Goal: Find specific page/section: Find specific page/section

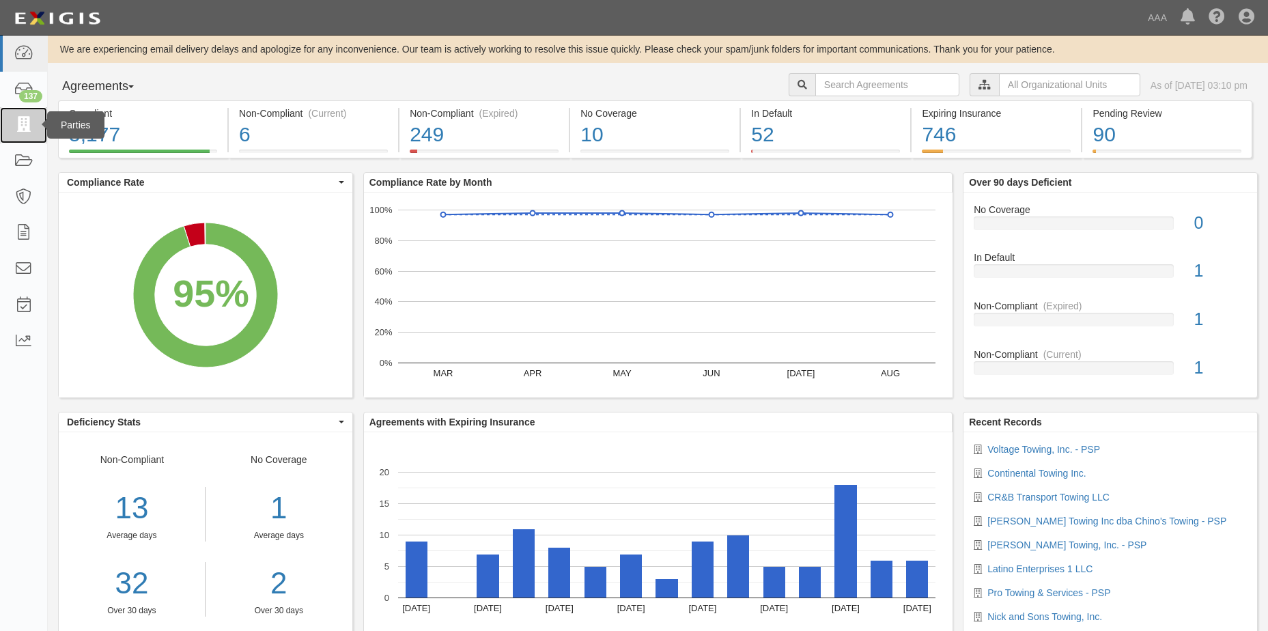
click at [18, 120] on icon at bounding box center [23, 125] width 19 height 16
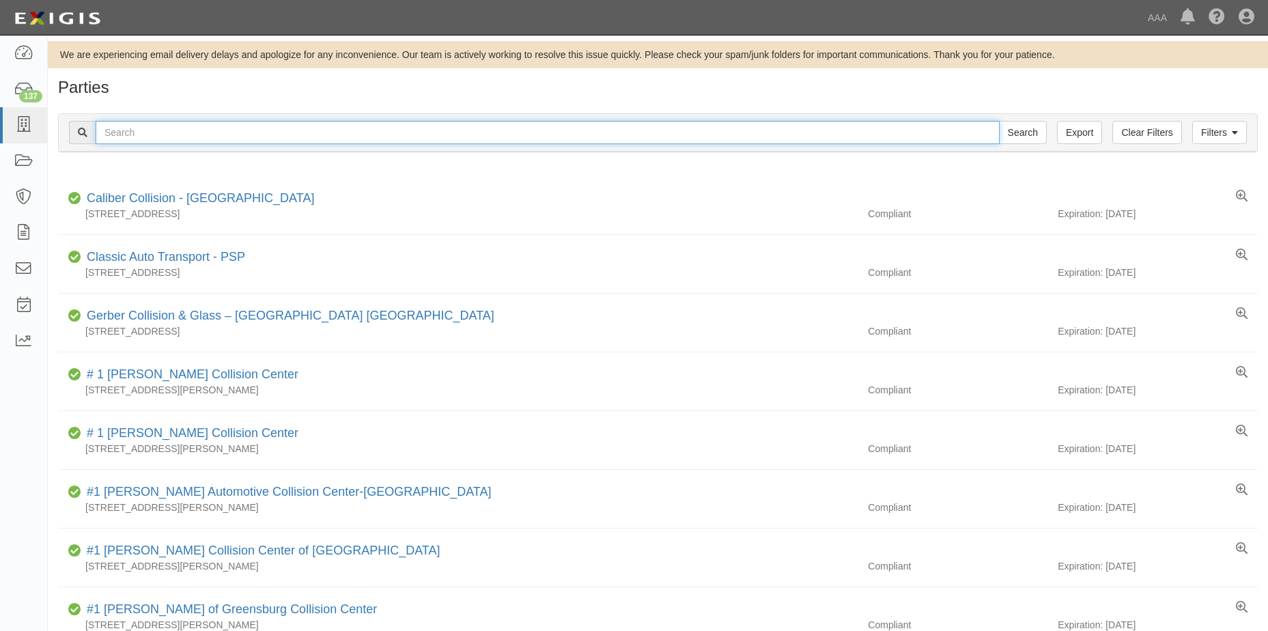
click at [221, 130] on input "text" at bounding box center [548, 132] width 904 height 23
type input "Auto Tech Lock &key"
click at [1021, 133] on input "Search" at bounding box center [1023, 132] width 48 height 23
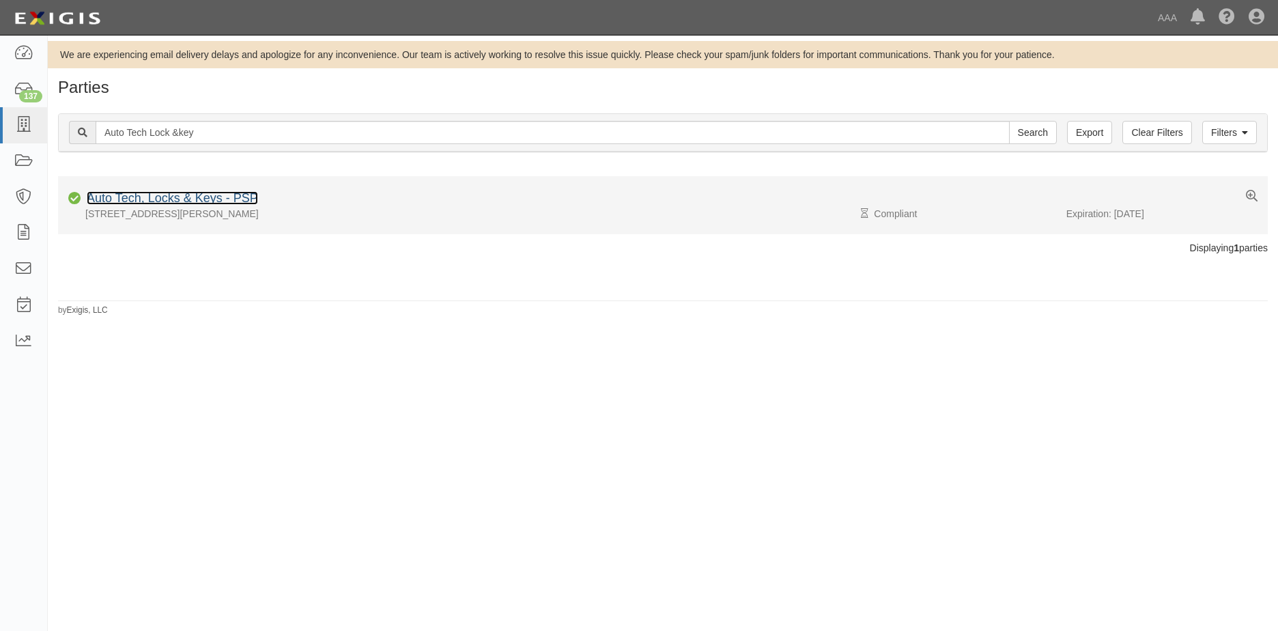
click at [191, 199] on link "Auto Tech, Locks & Keys - PSP" at bounding box center [172, 198] width 171 height 14
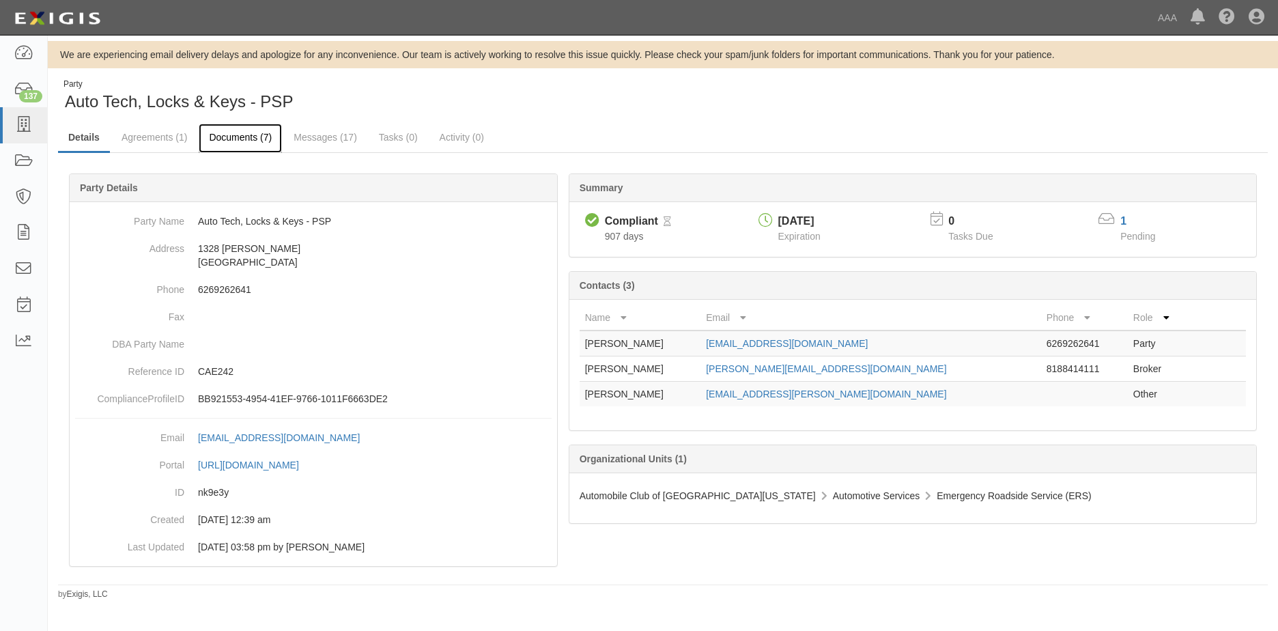
click at [243, 135] on link "Documents (7)" at bounding box center [240, 138] width 83 height 29
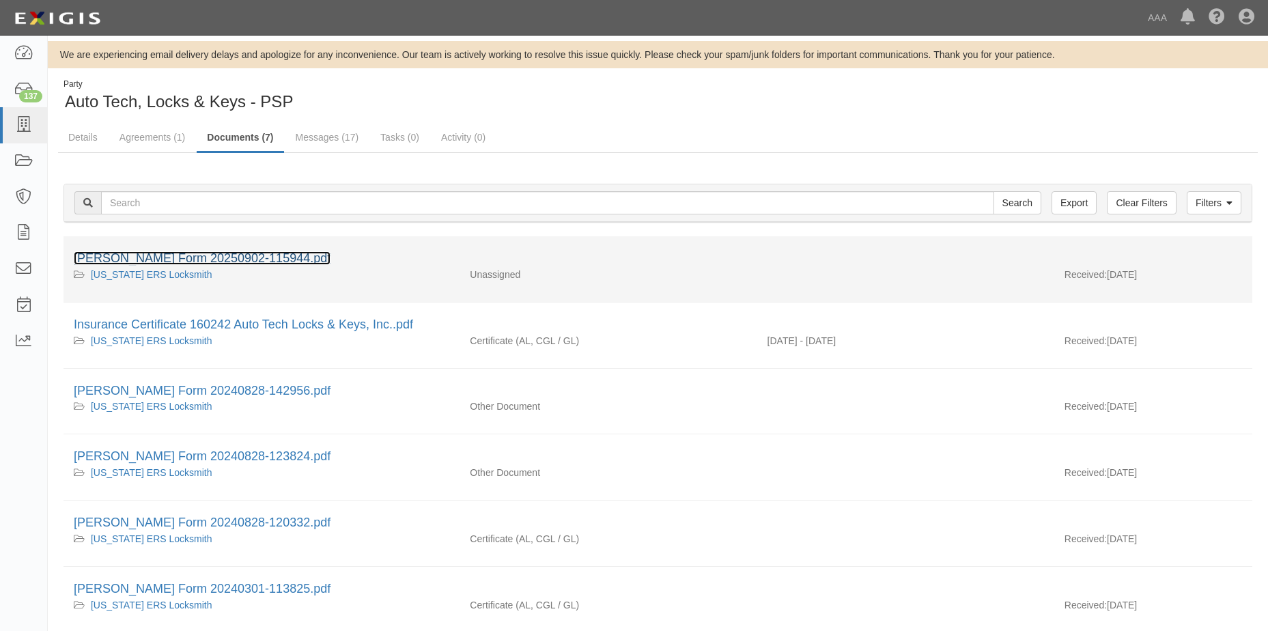
click at [208, 259] on link "[PERSON_NAME] Form 20250902-115944.pdf" at bounding box center [202, 258] width 257 height 14
